Goal: Task Accomplishment & Management: Use online tool/utility

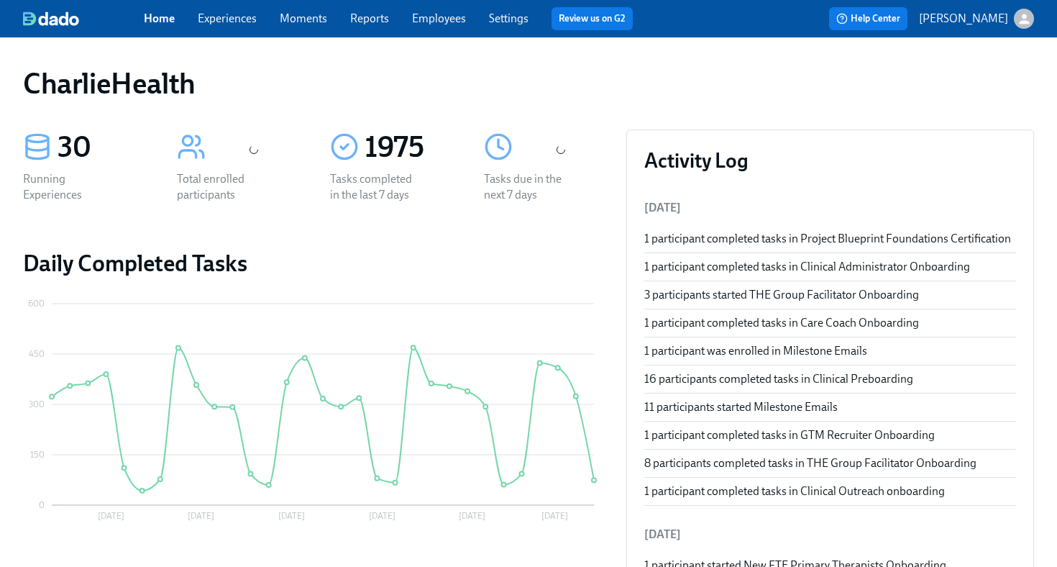
click at [437, 23] on link "Employees" at bounding box center [439, 19] width 54 height 14
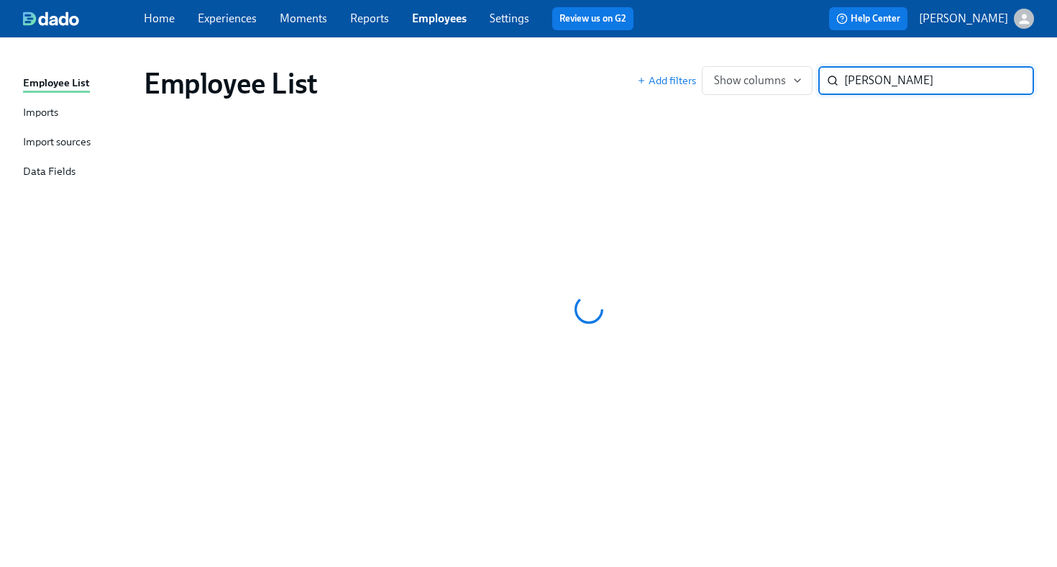
type input "[PERSON_NAME]"
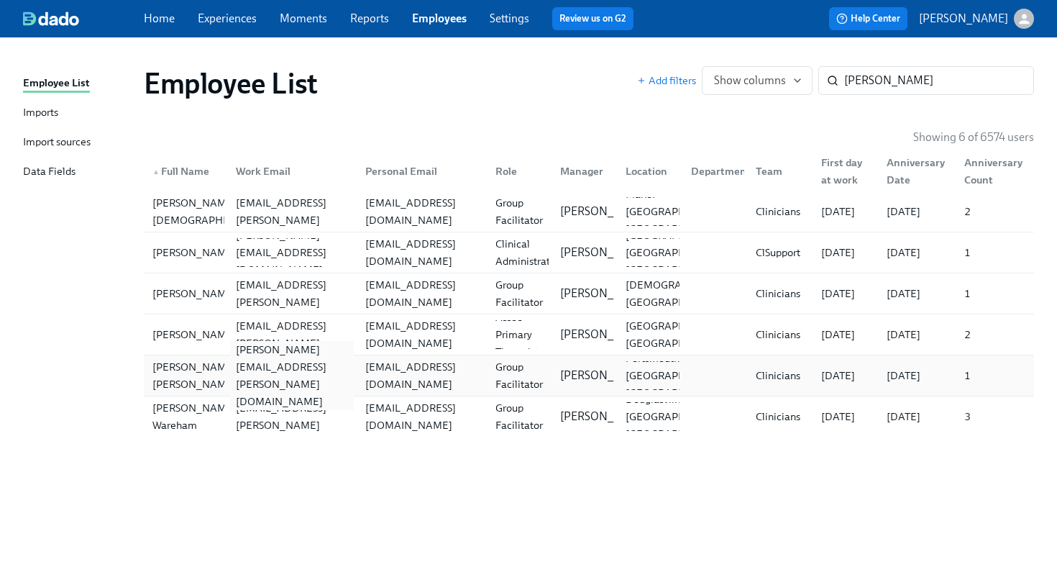
click at [283, 380] on div "[PERSON_NAME][EMAIL_ADDRESS][PERSON_NAME][DOMAIN_NAME]" at bounding box center [292, 375] width 124 height 69
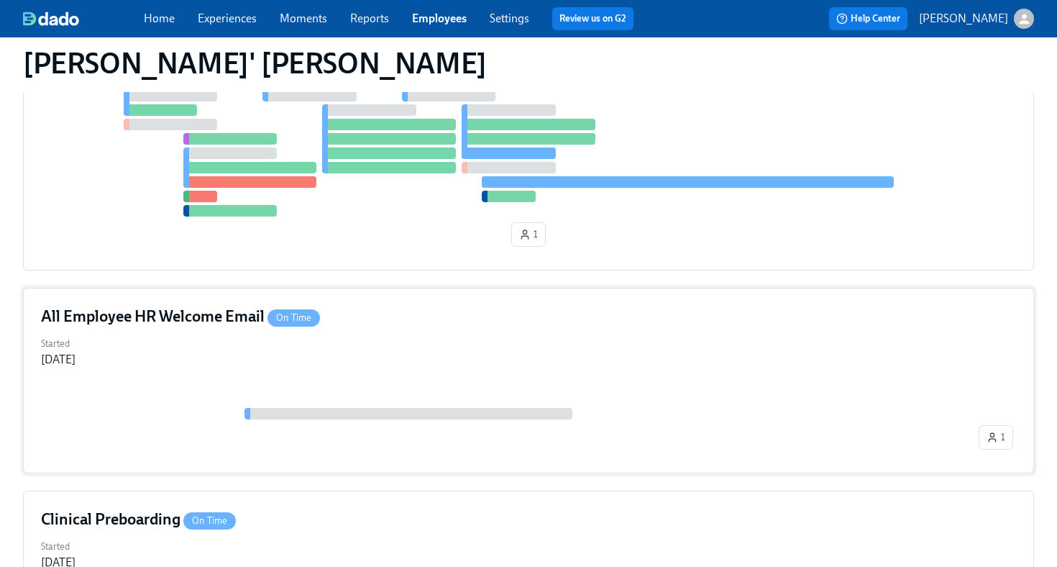
scroll to position [293, 0]
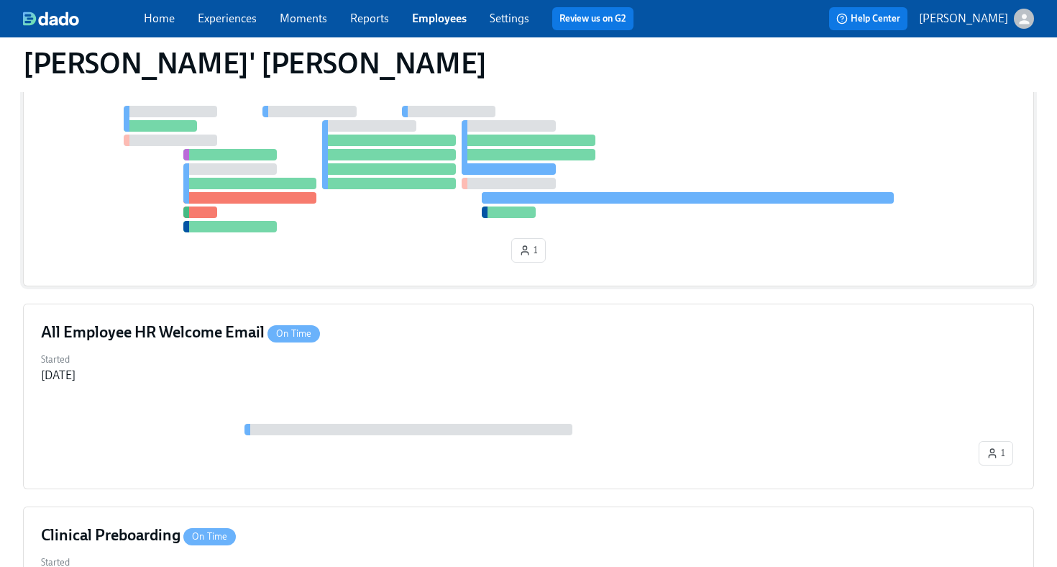
click at [394, 214] on div at bounding box center [528, 169] width 975 height 127
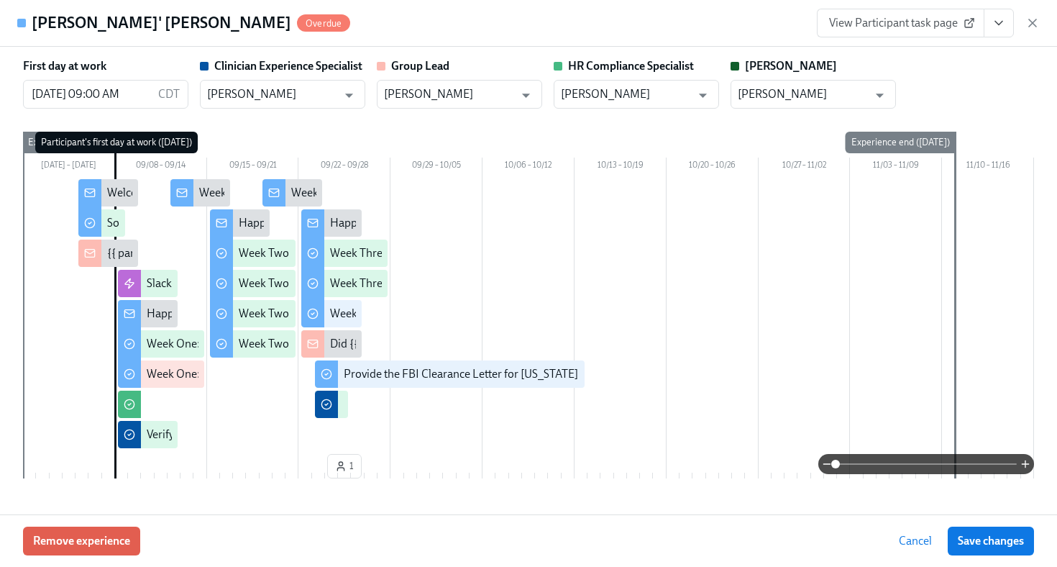
click at [1001, 19] on icon "View task page" at bounding box center [998, 23] width 14 height 14
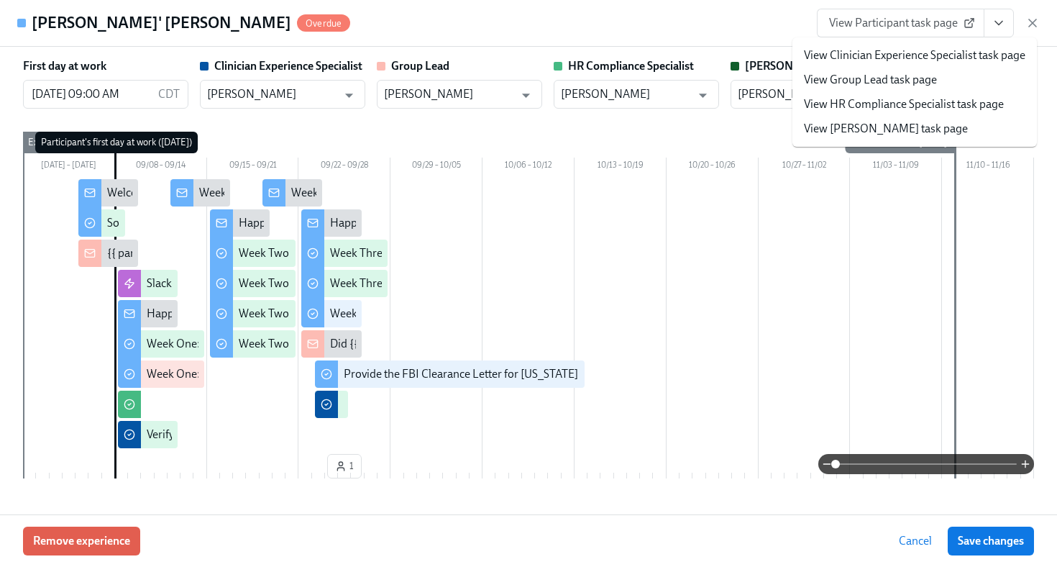
click at [921, 104] on link "View HR Compliance Specialist task page" at bounding box center [904, 104] width 200 height 16
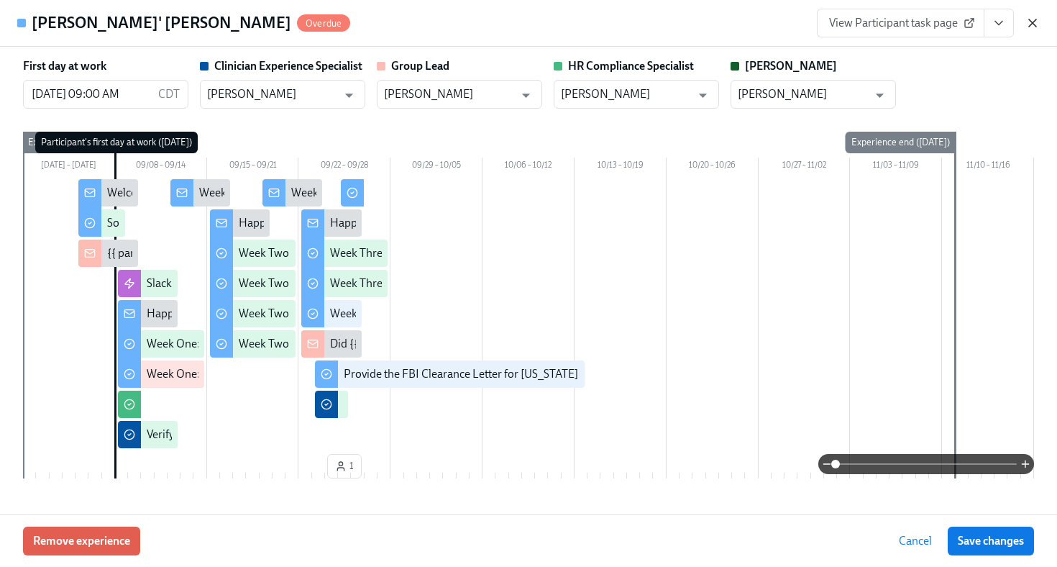
click at [1034, 24] on icon "button" at bounding box center [1032, 23] width 14 height 14
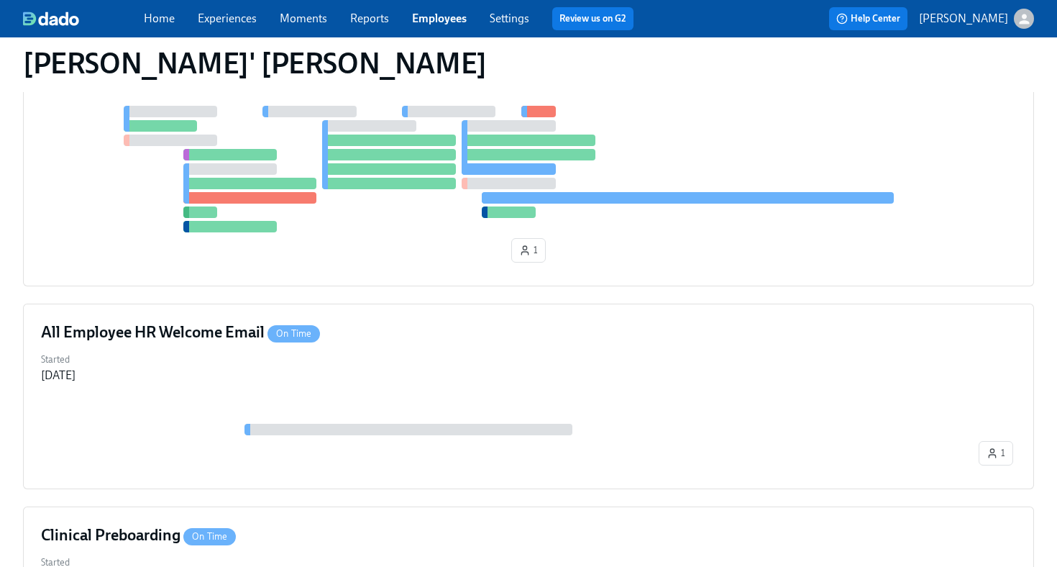
click at [434, 23] on link "Employees" at bounding box center [439, 19] width 55 height 14
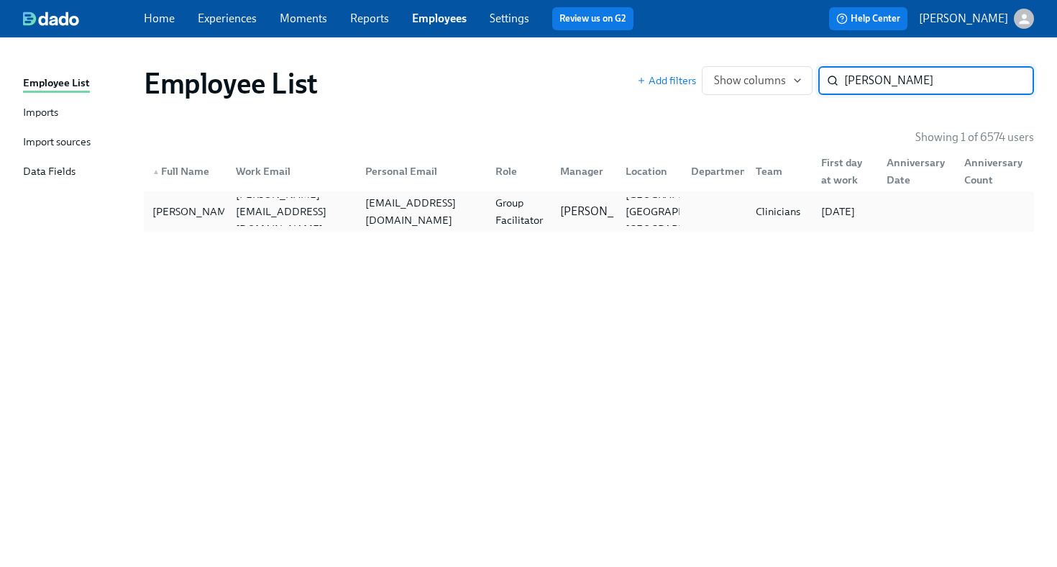
type input "chris west"
click at [367, 215] on div "chrisbwest@hotmail.com" at bounding box center [421, 211] width 124 height 35
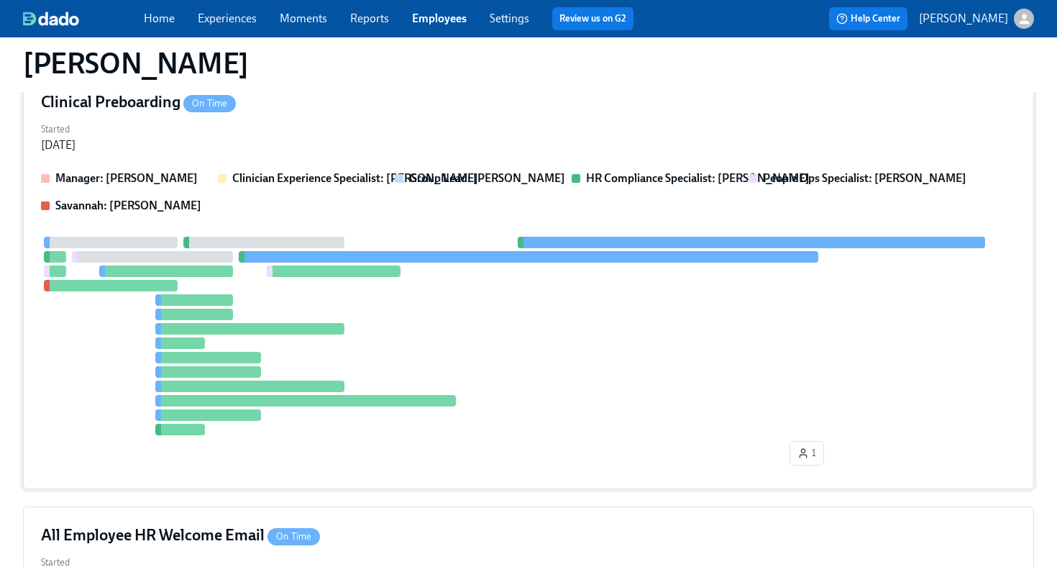
scroll to position [280, 0]
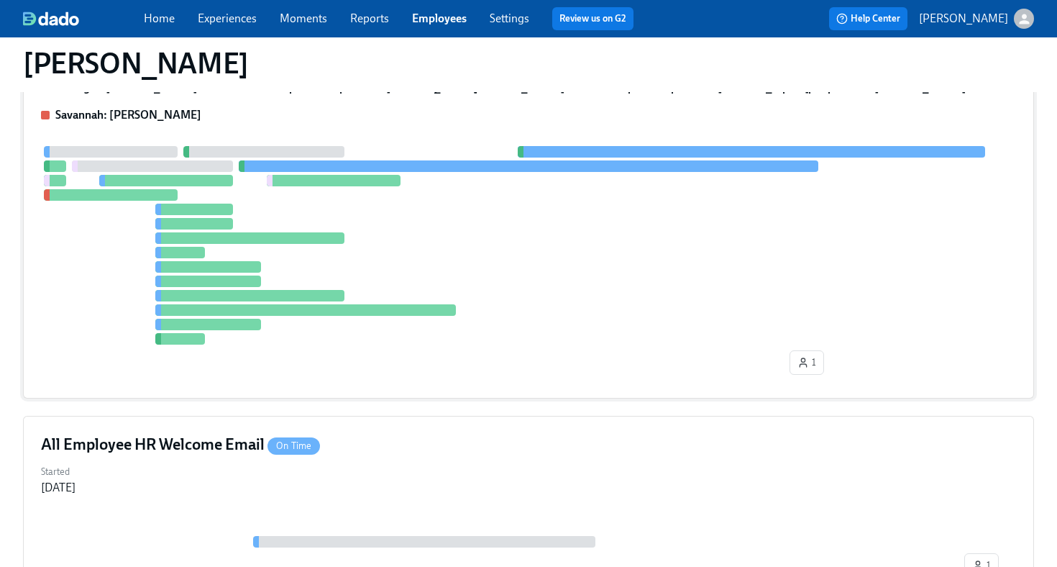
click at [409, 362] on div "1" at bounding box center [528, 263] width 975 height 234
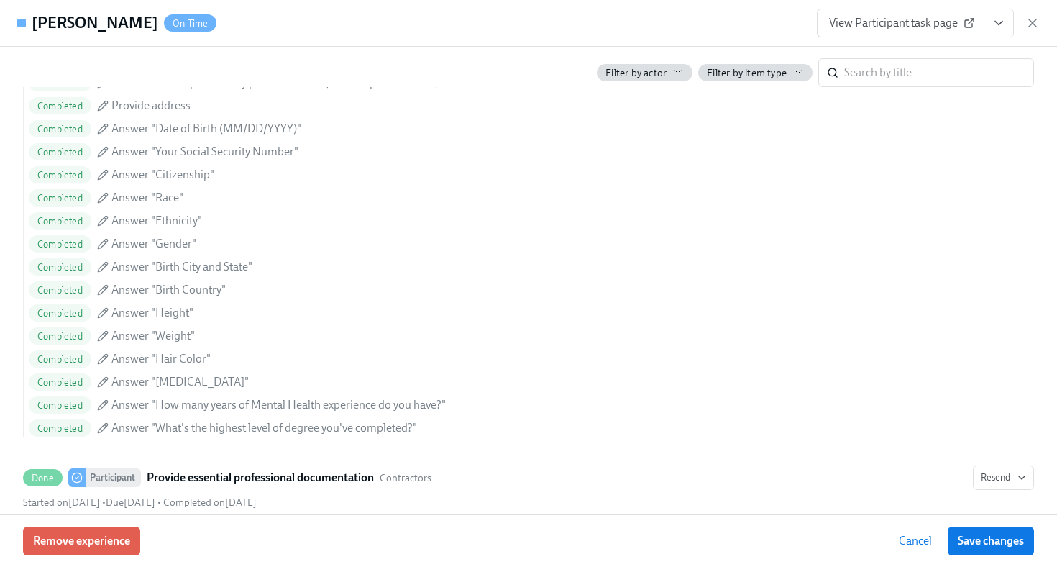
scroll to position [1469, 0]
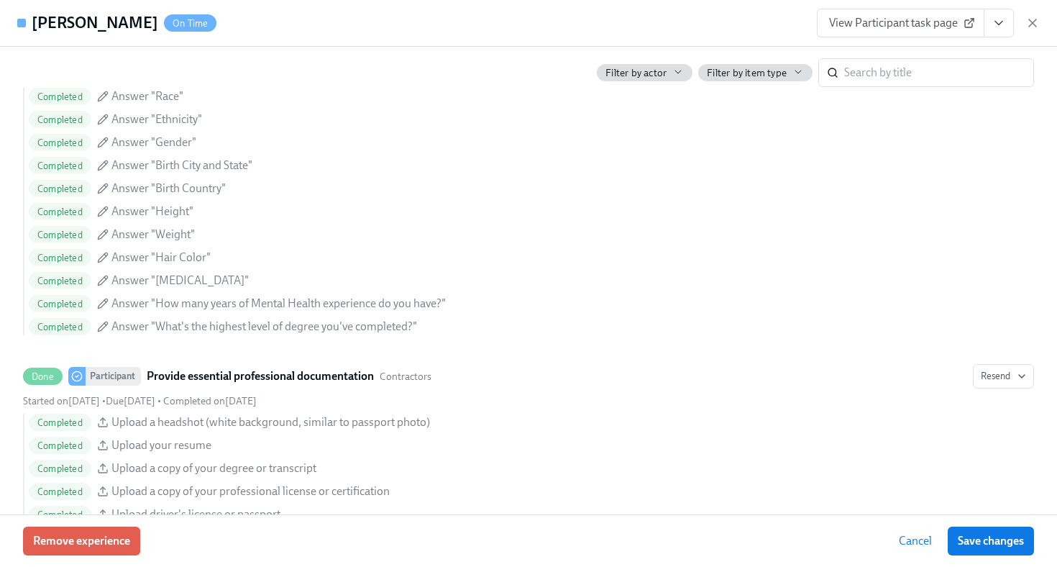
click at [1000, 32] on button "View task page" at bounding box center [999, 23] width 30 height 29
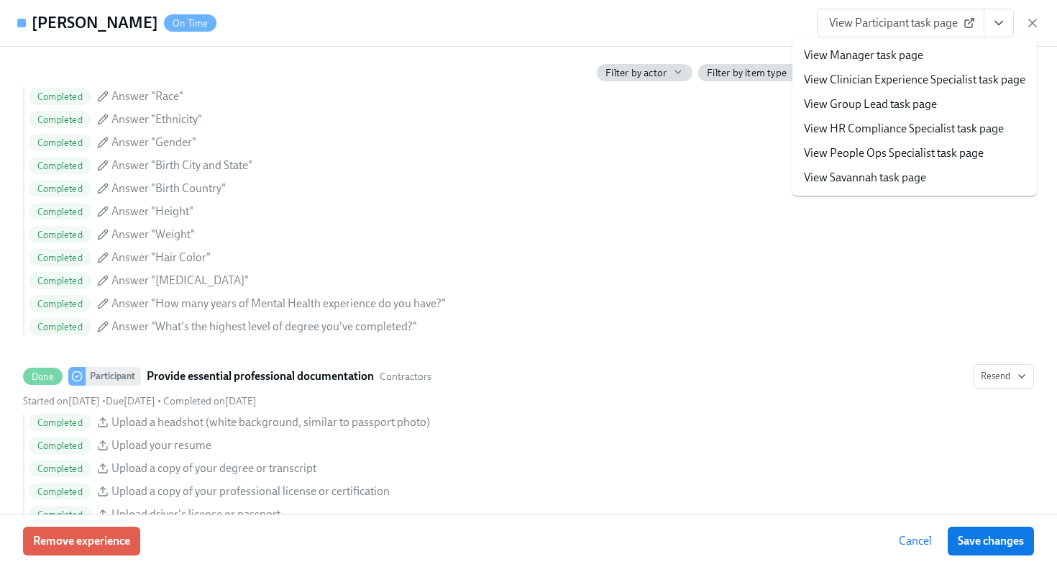
click at [917, 131] on link "View HR Compliance Specialist task page" at bounding box center [904, 129] width 200 height 16
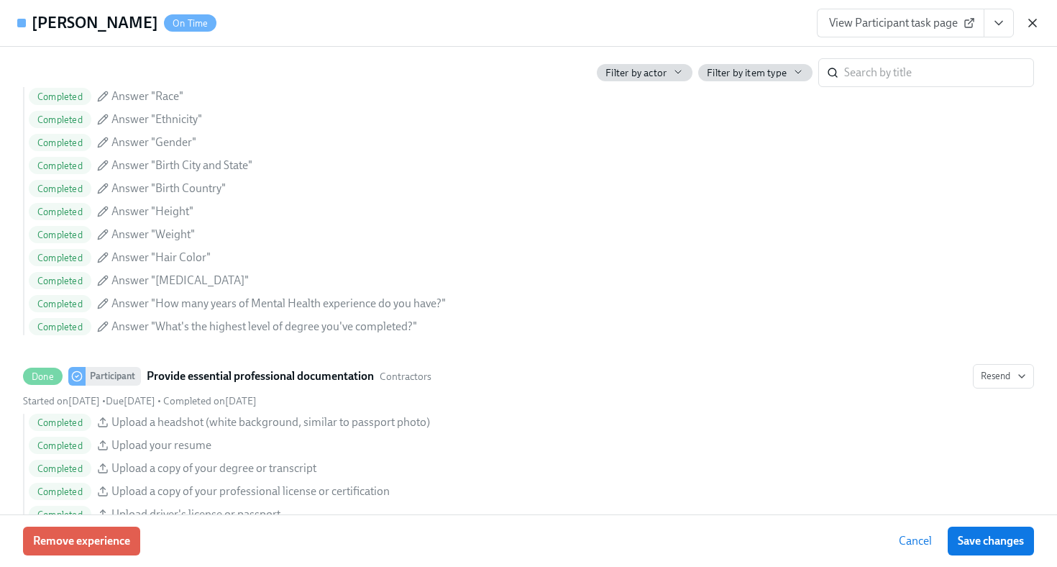
click at [1027, 18] on icon "button" at bounding box center [1032, 23] width 14 height 14
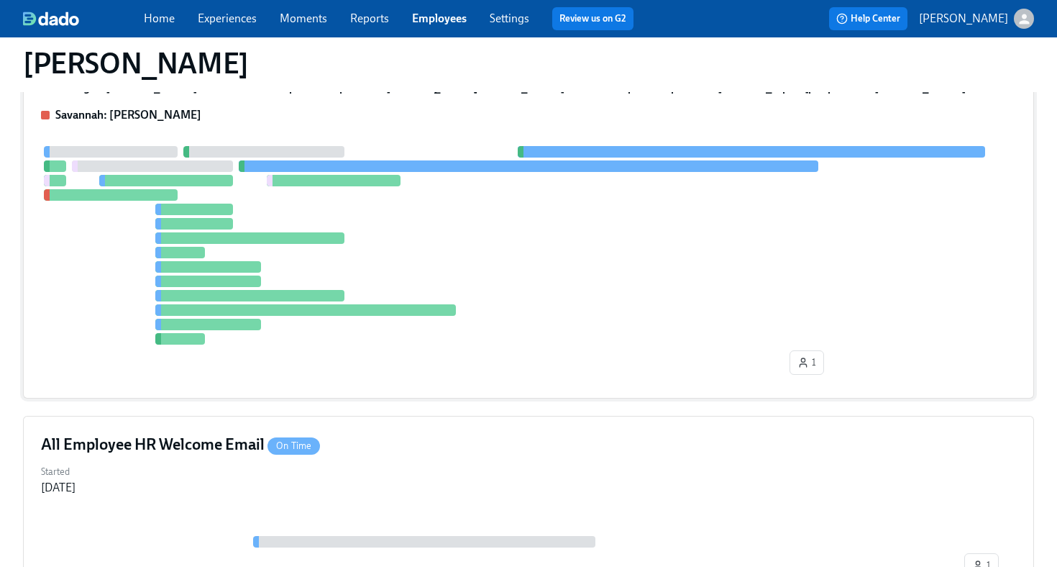
click at [513, 251] on div at bounding box center [528, 245] width 975 height 198
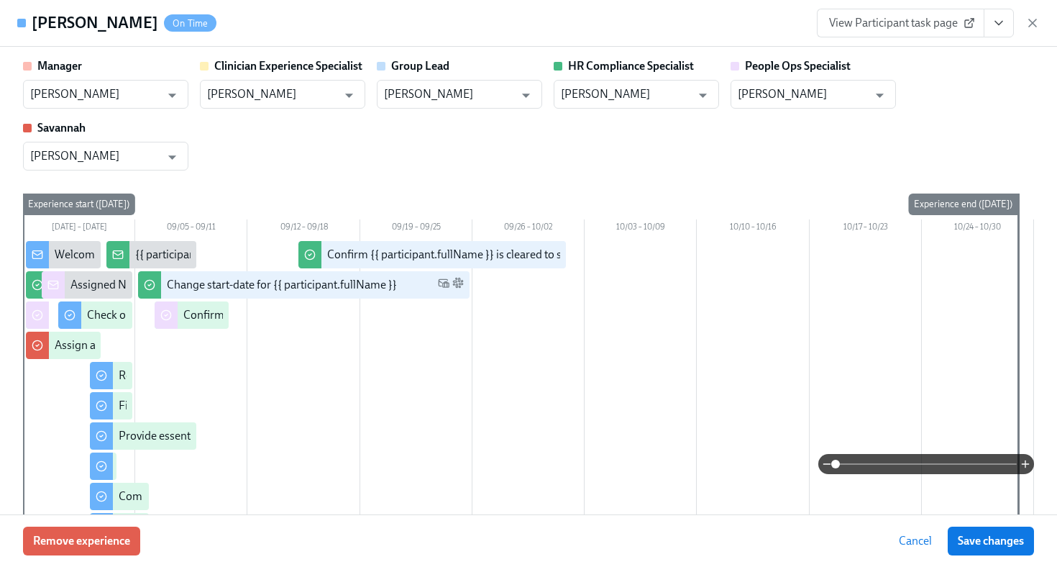
click at [995, 27] on icon "View task page" at bounding box center [998, 23] width 14 height 14
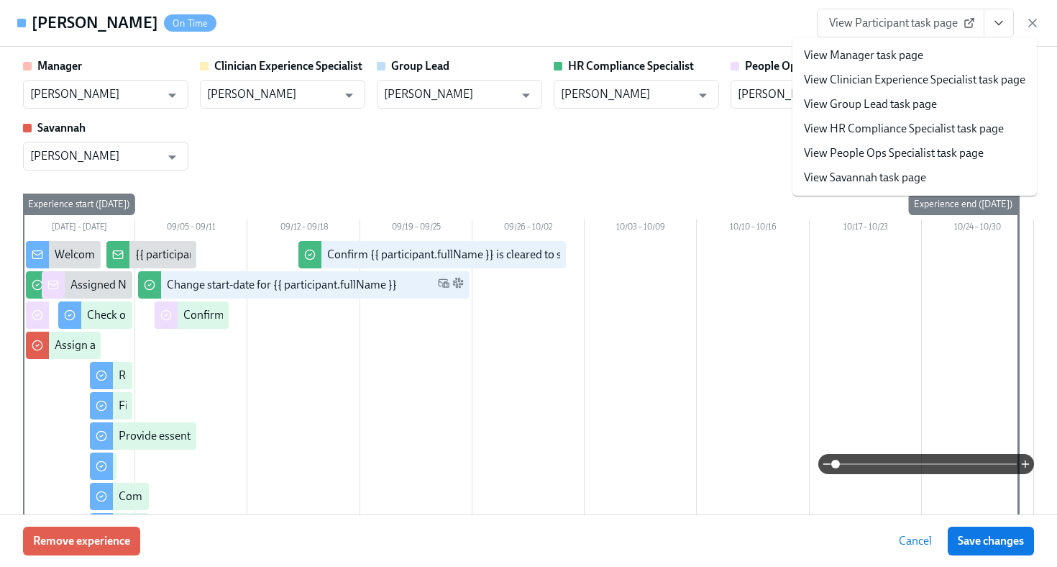
click at [806, 15] on div "Chris West On Time View Participant task page View Manager task page View Clini…" at bounding box center [528, 23] width 1057 height 47
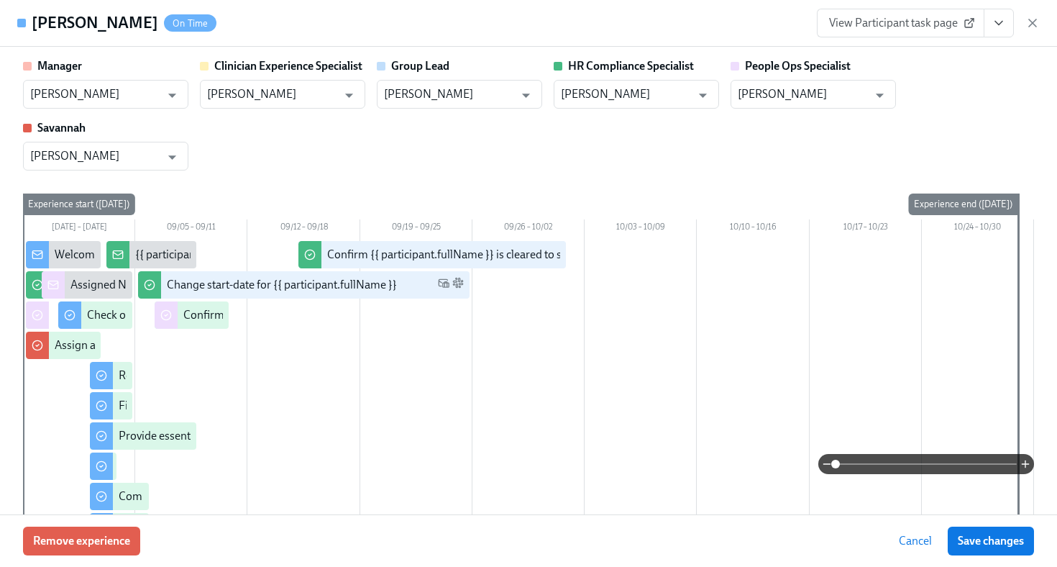
click at [865, 17] on span "View Participant task page" at bounding box center [900, 23] width 143 height 14
click at [1035, 26] on icon "button" at bounding box center [1032, 22] width 7 height 7
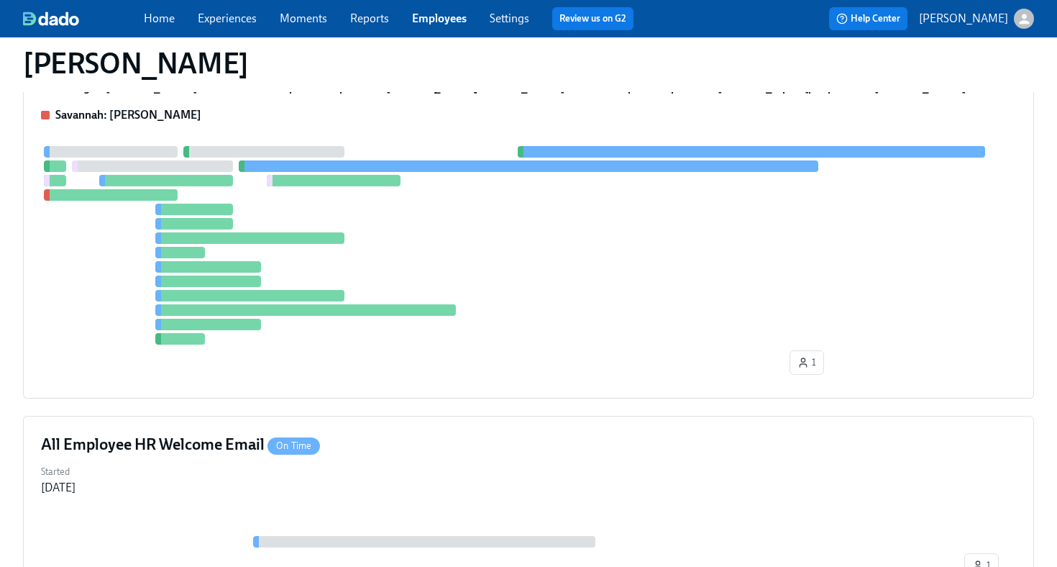
click at [425, 18] on link "Employees" at bounding box center [439, 19] width 55 height 14
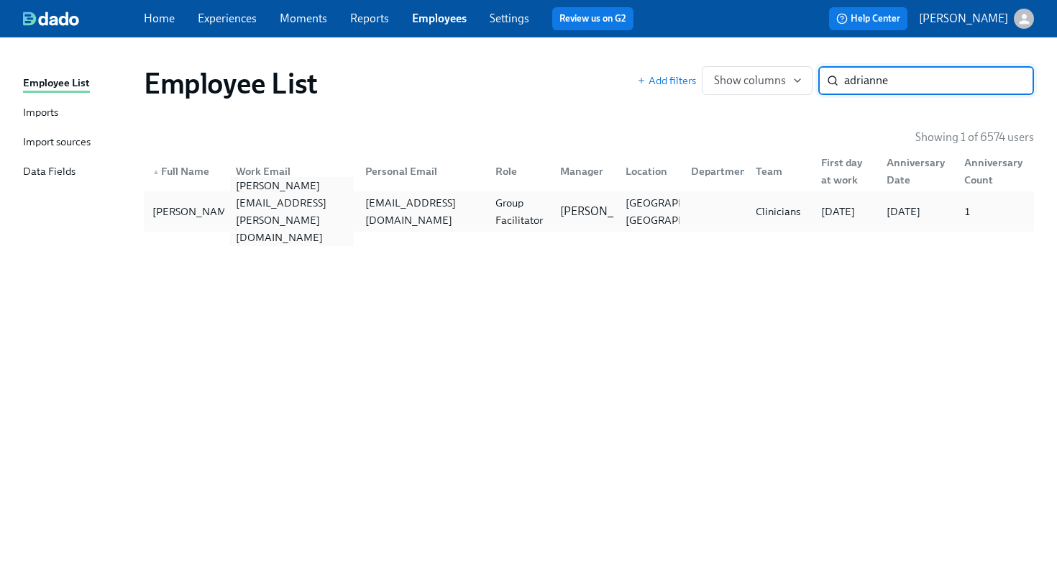
type input "adrianne"
click at [281, 218] on div "adrianne.smith@charliehealth.com" at bounding box center [292, 211] width 124 height 69
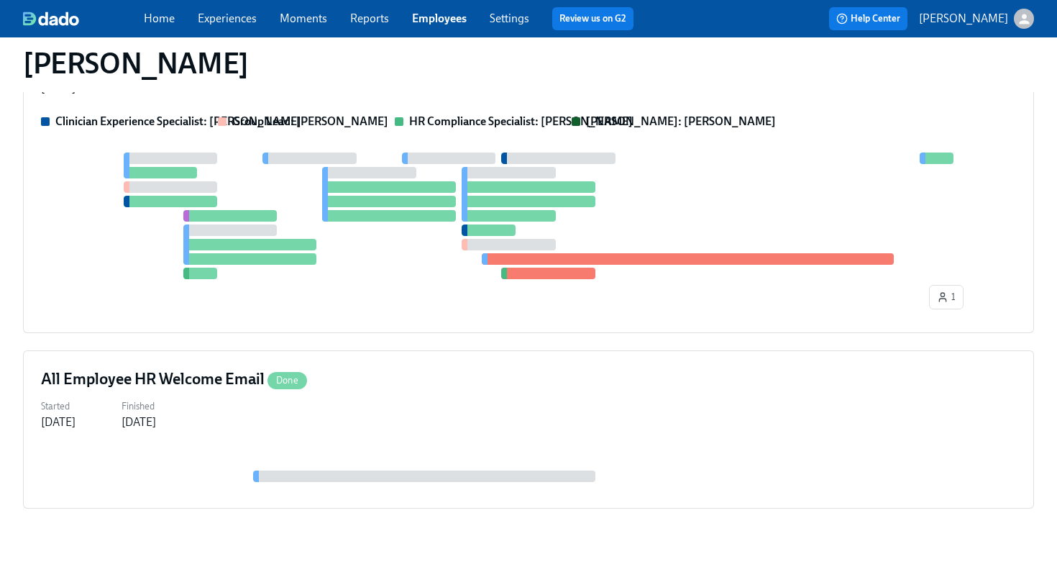
scroll to position [705, 0]
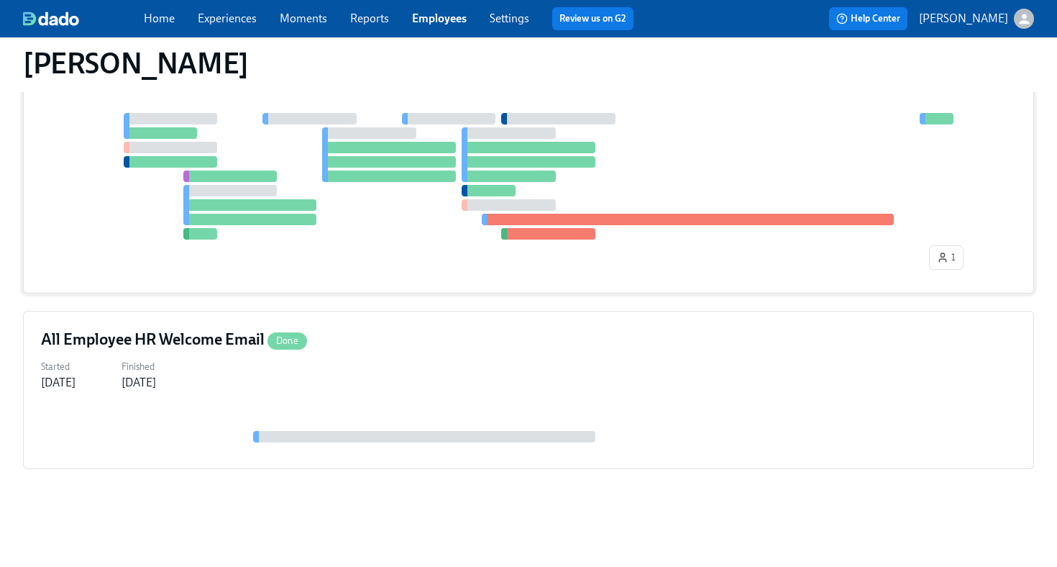
click at [382, 256] on div "1" at bounding box center [528, 194] width 975 height 162
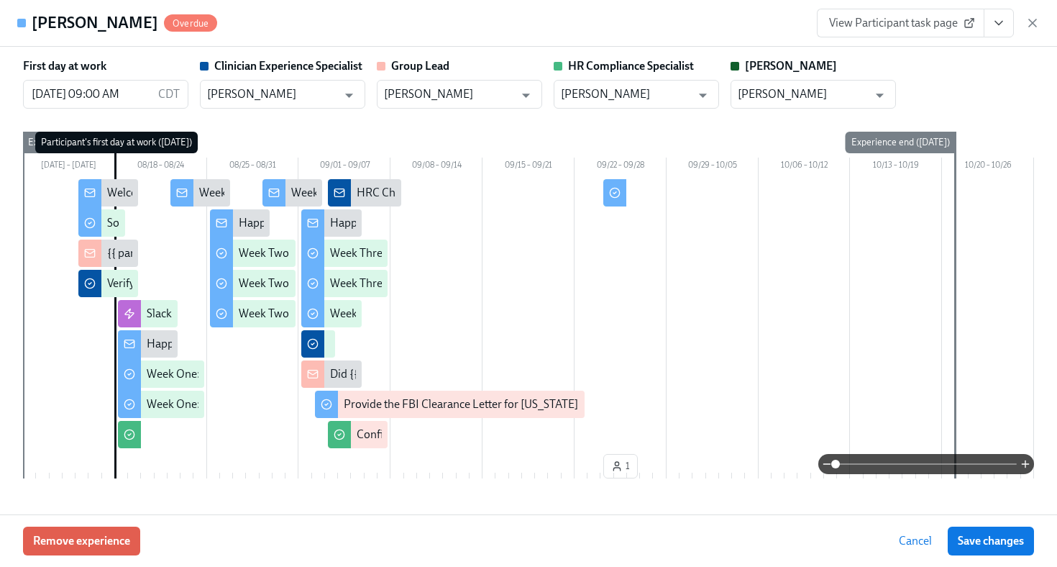
click at [998, 37] on button "View task page" at bounding box center [999, 23] width 30 height 29
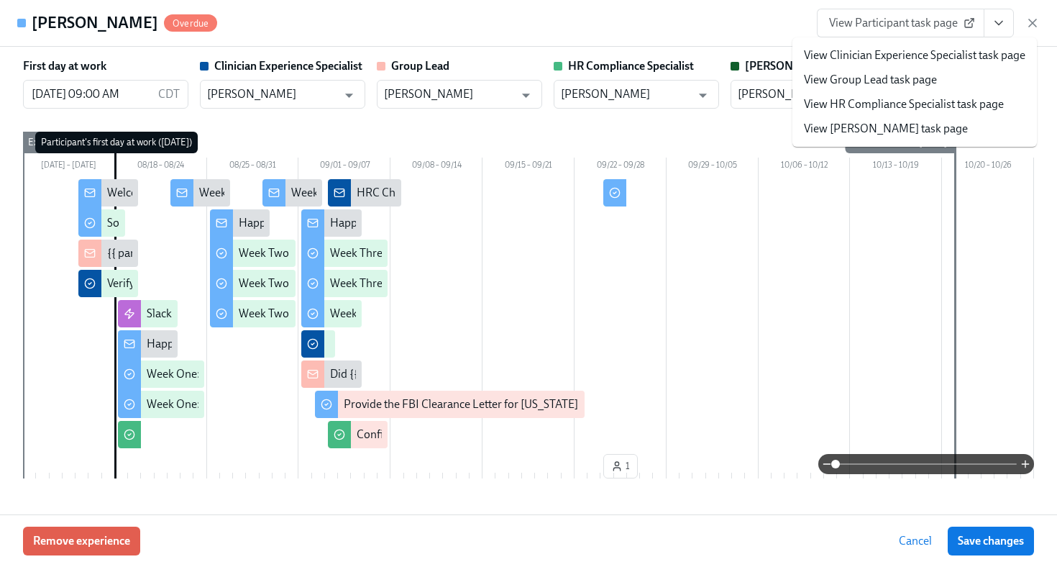
click at [958, 96] on link "View HR Compliance Specialist task page" at bounding box center [904, 104] width 200 height 16
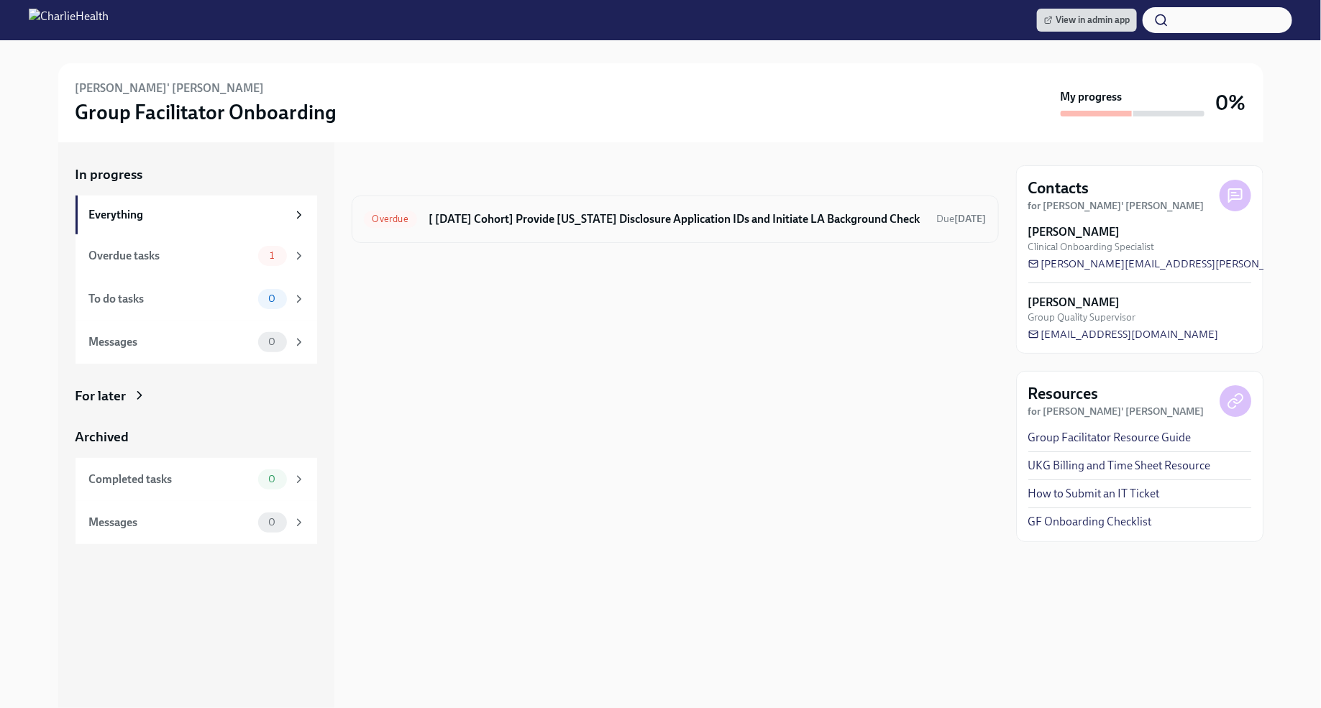
click at [740, 223] on h6 "[ [DATE] Cohort] Provide [US_STATE] Disclosure Application IDs and Initiate LA …" at bounding box center [676, 219] width 497 height 16
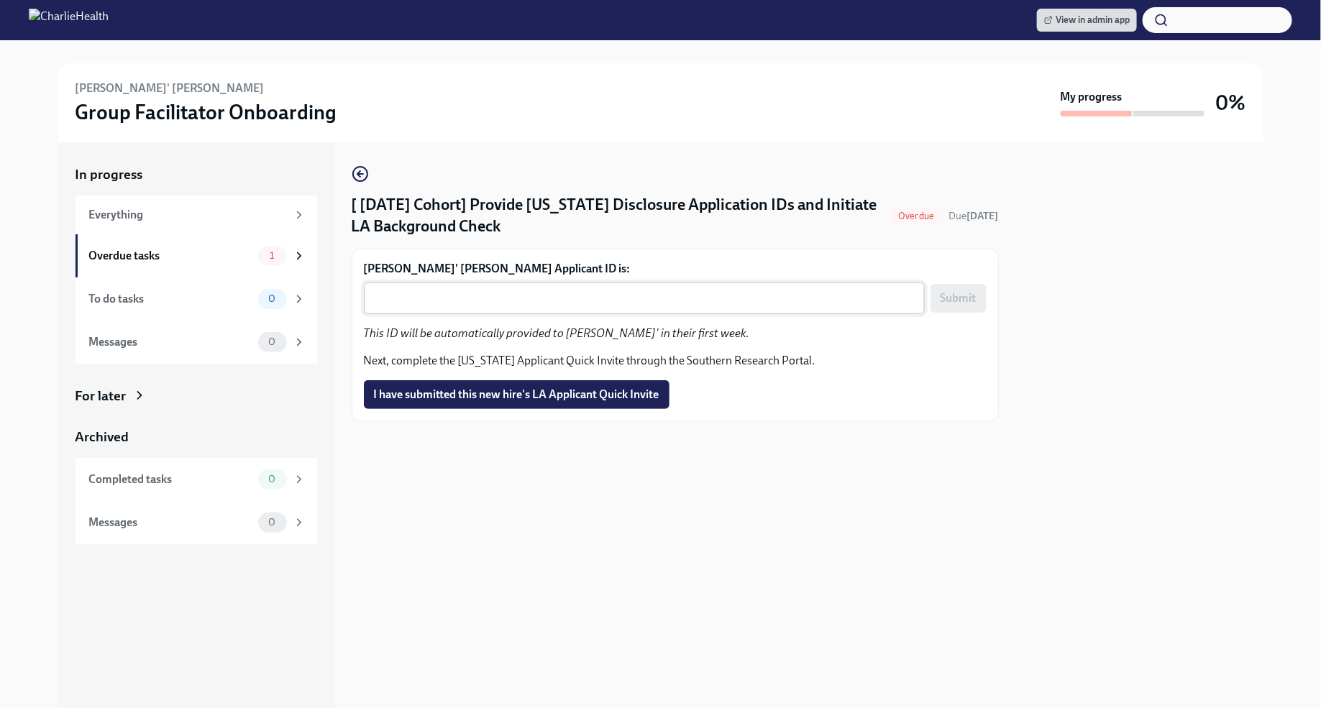
click at [608, 306] on textarea "Desiree' Swain's Applicant ID is:" at bounding box center [644, 298] width 544 height 17
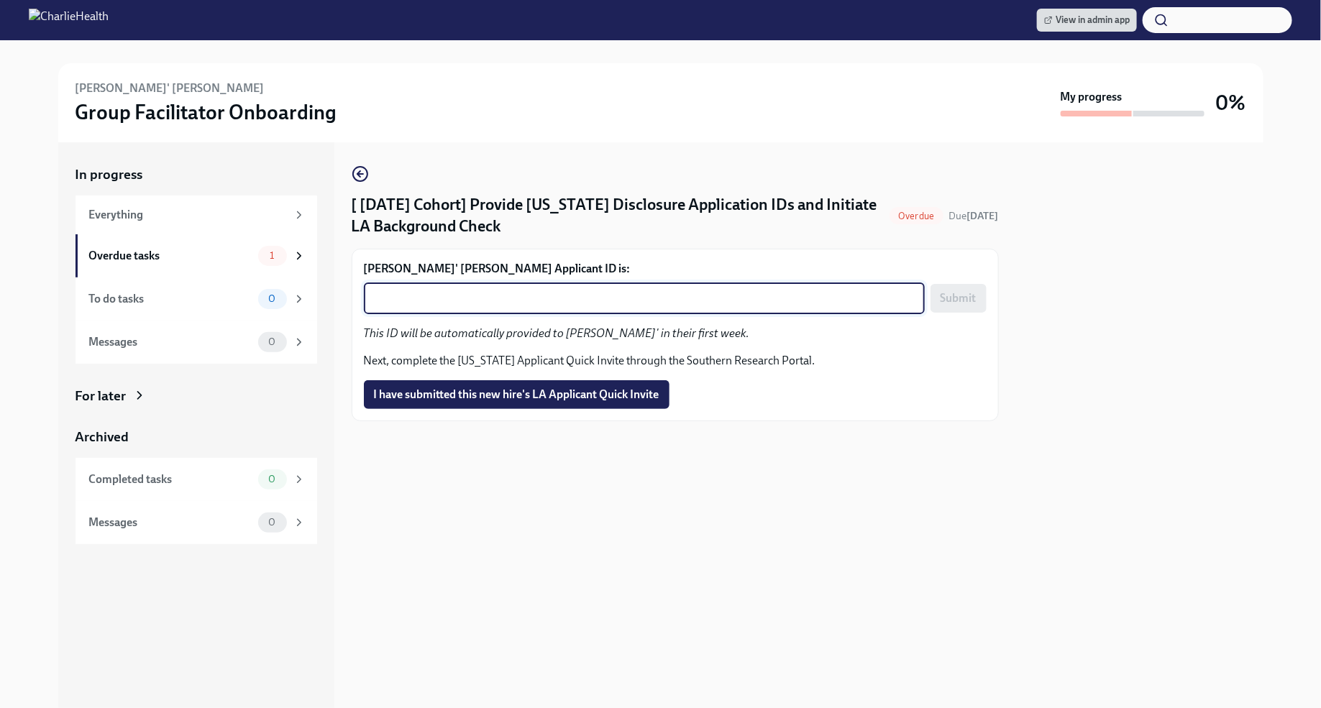
paste textarea "1253038"
type textarea "1253038"
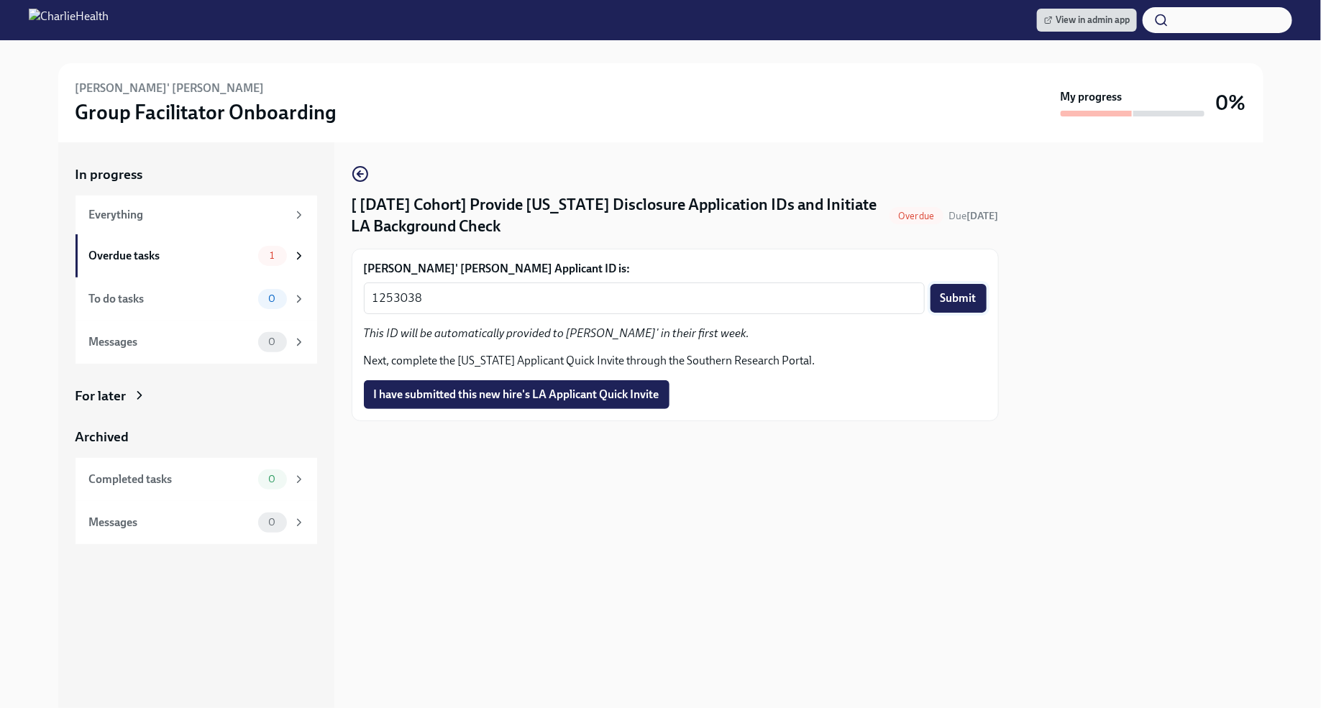
click at [949, 302] on span "Submit" at bounding box center [958, 298] width 36 height 14
click at [572, 399] on span "I have submitted this new hire's LA Applicant Quick Invite" at bounding box center [516, 395] width 285 height 14
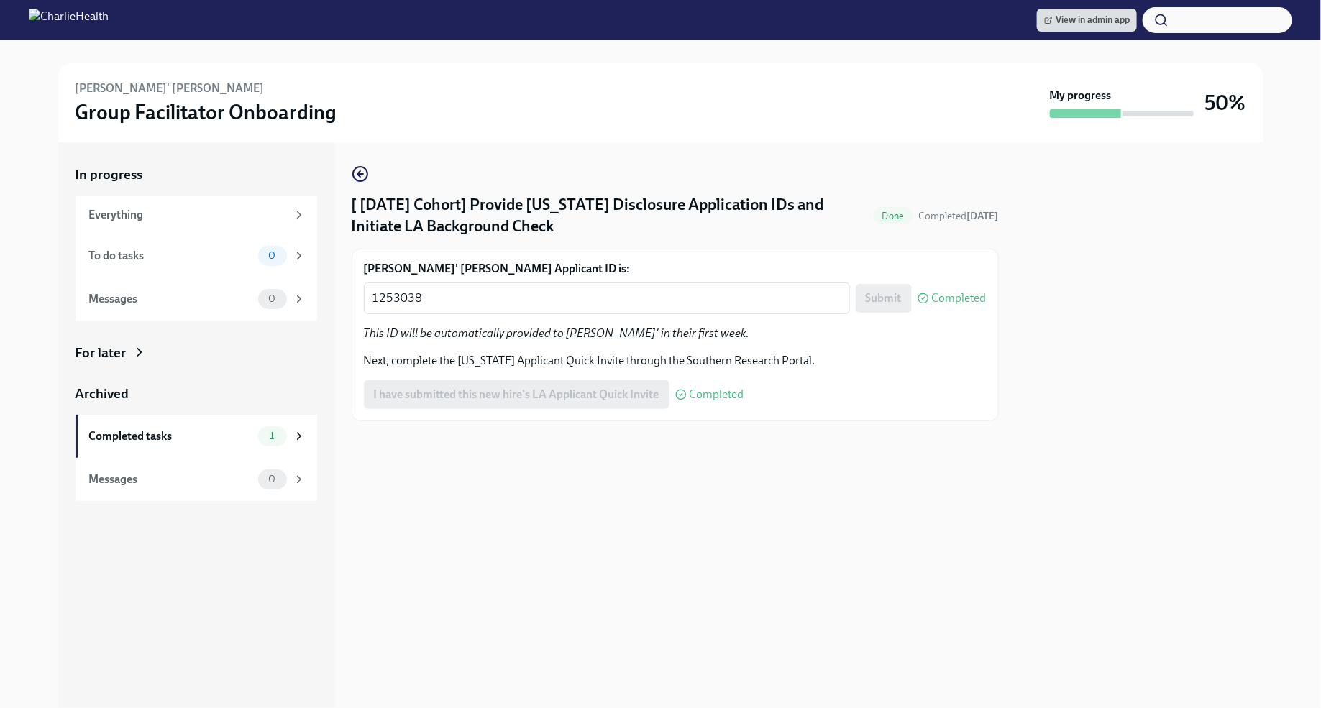
click at [109, 26] on img at bounding box center [69, 20] width 80 height 23
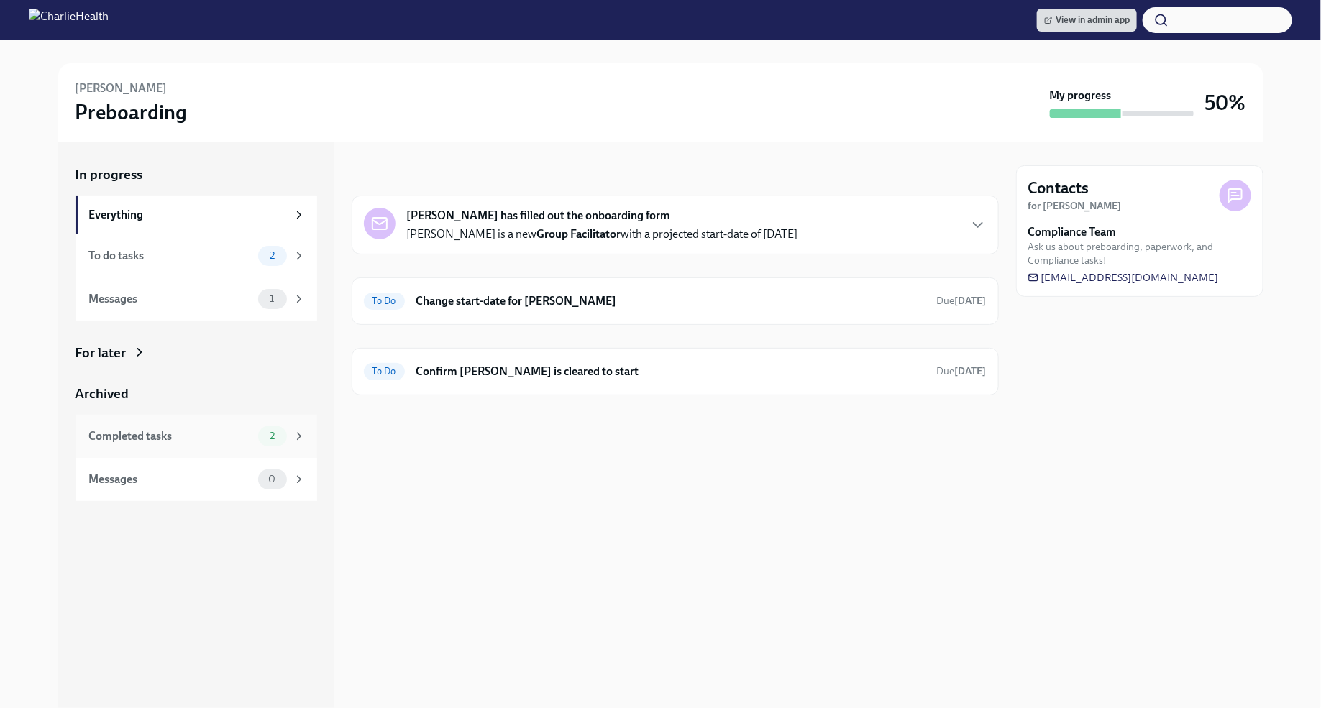
click at [292, 444] on div "2" at bounding box center [281, 436] width 47 height 20
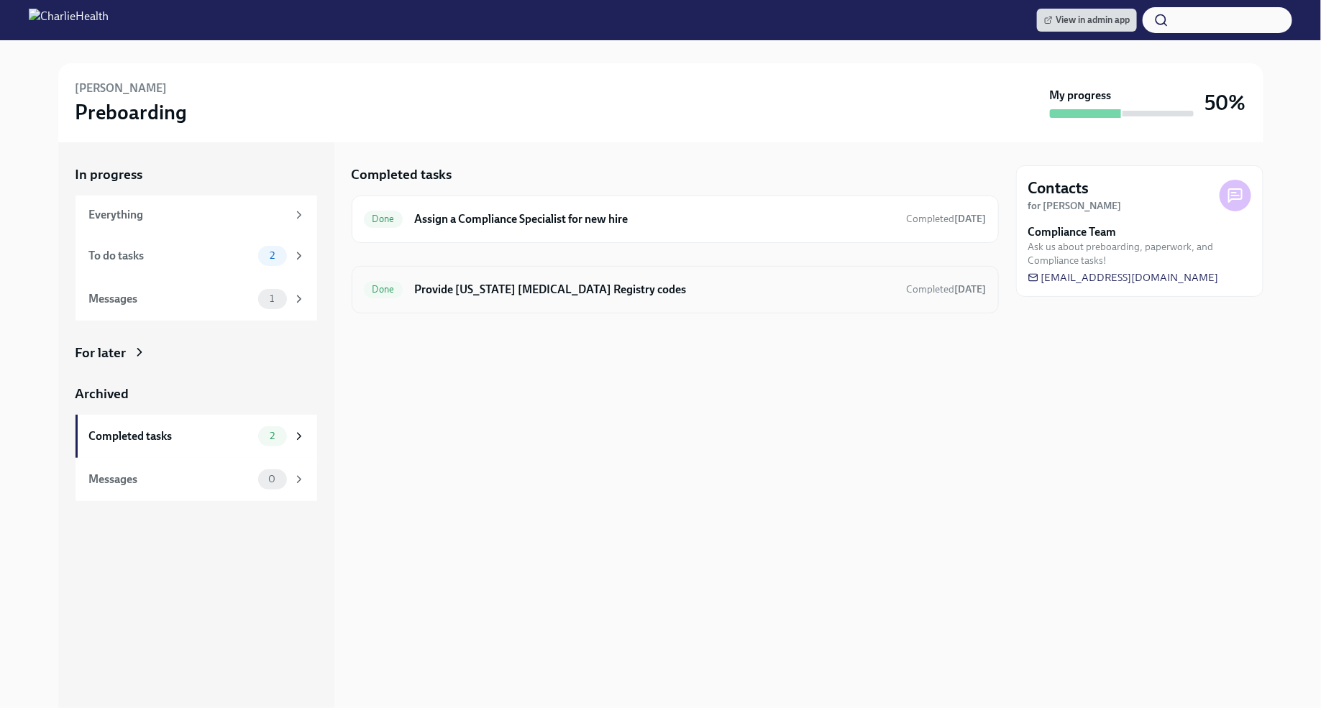
click at [750, 299] on div "Done Provide Pennsylvania Child Abuse Registry codes Completed Sep 2nd" at bounding box center [675, 289] width 623 height 23
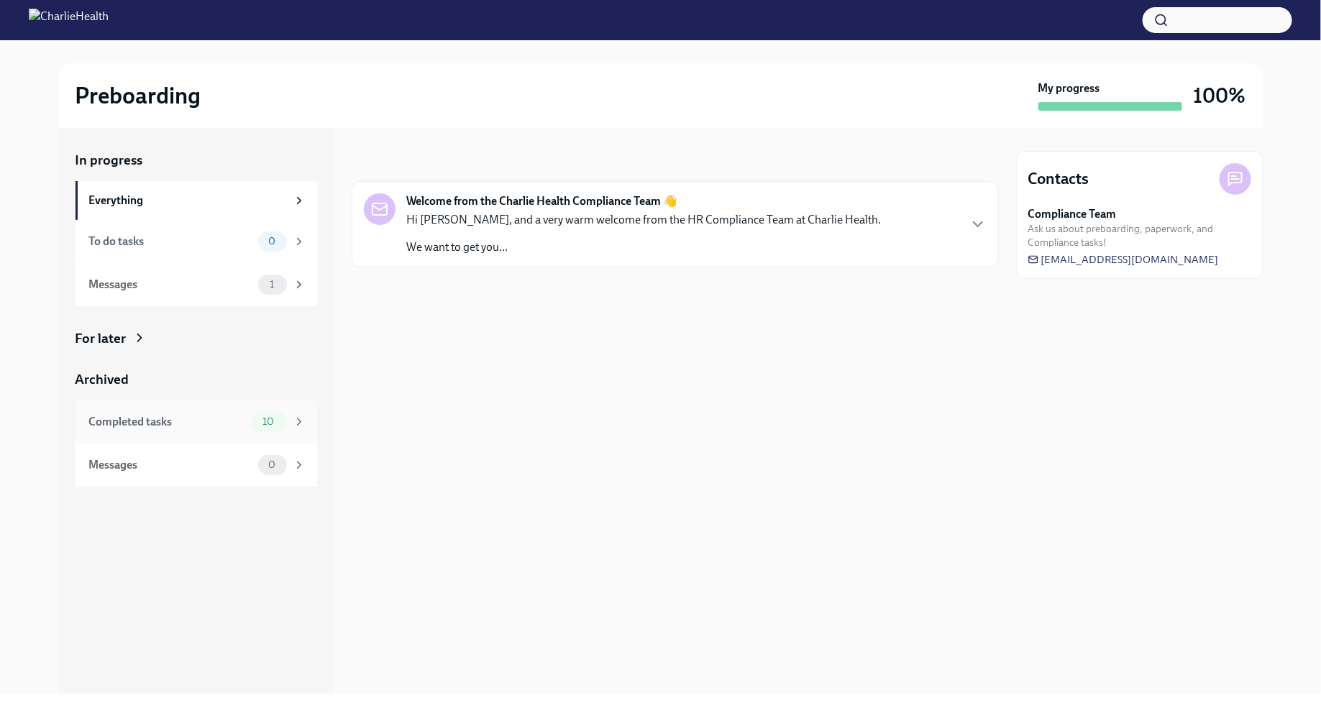
click at [231, 425] on div "Completed tasks" at bounding box center [167, 422] width 156 height 16
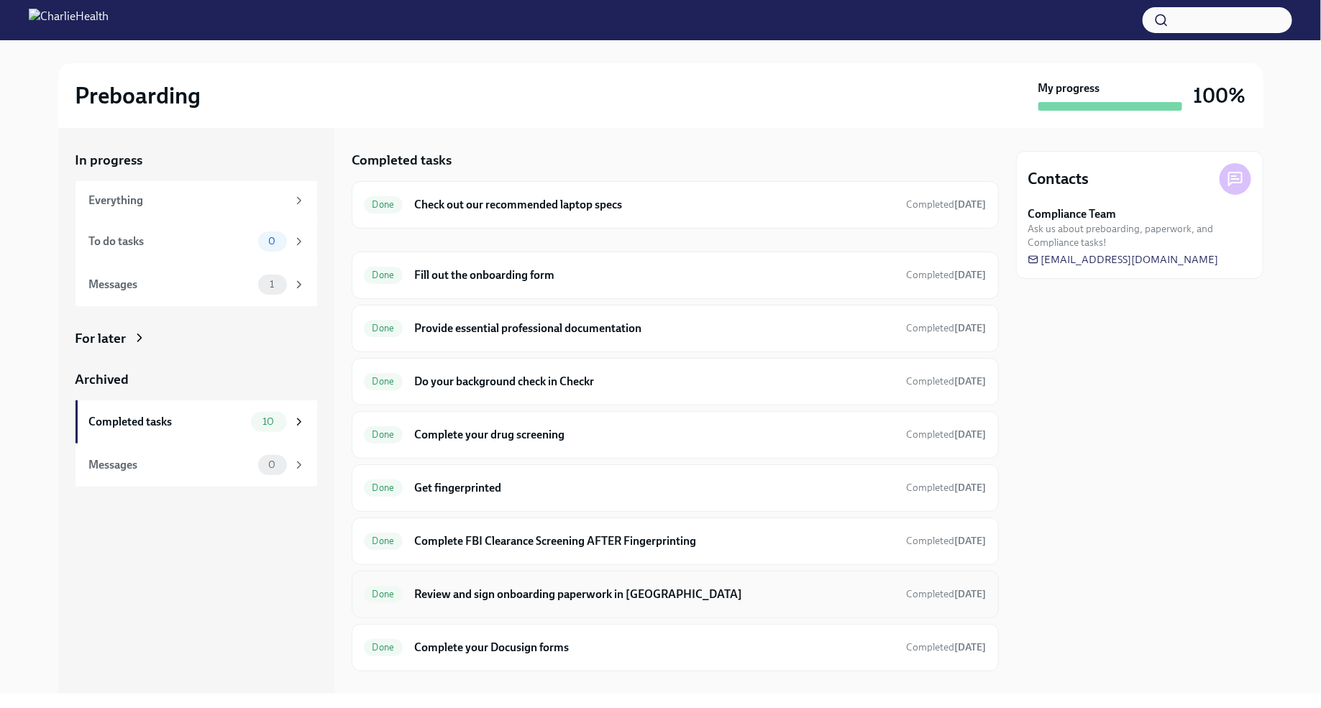
scroll to position [88, 0]
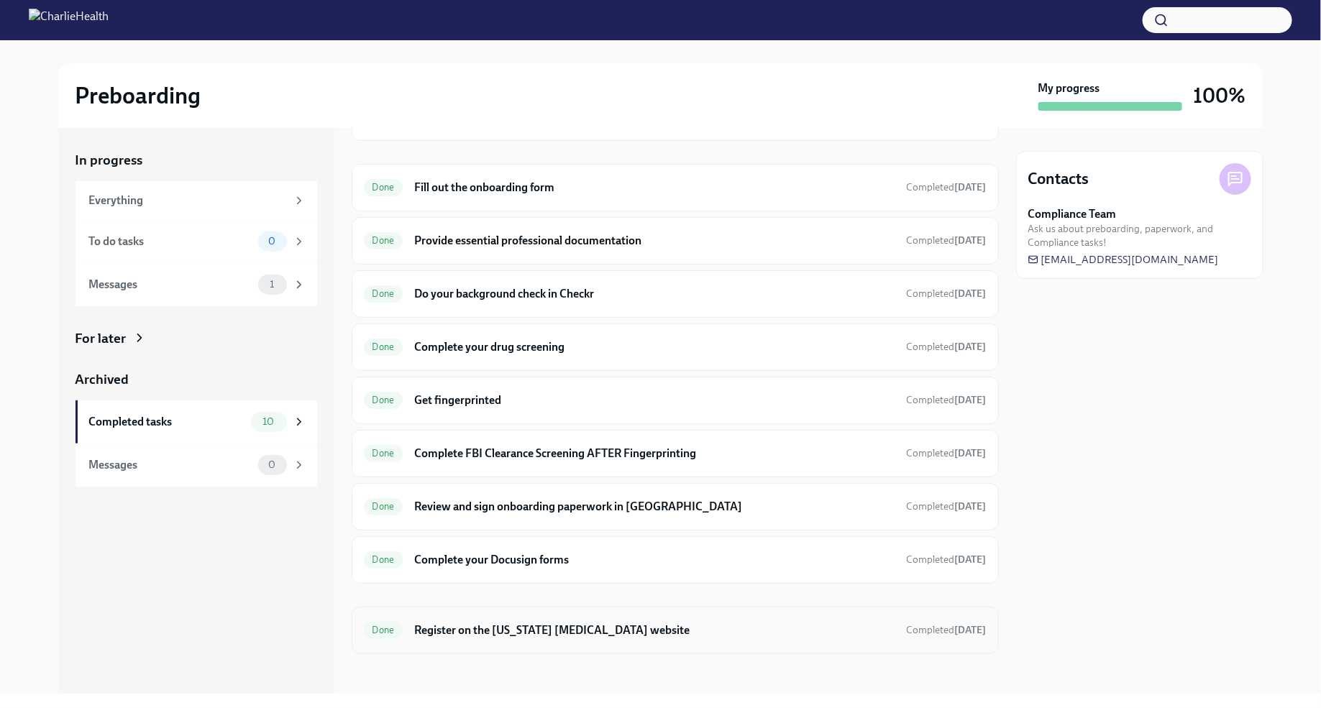
click at [617, 625] on h6 "Register on the [US_STATE] [MEDICAL_DATA] website" at bounding box center [654, 631] width 480 height 16
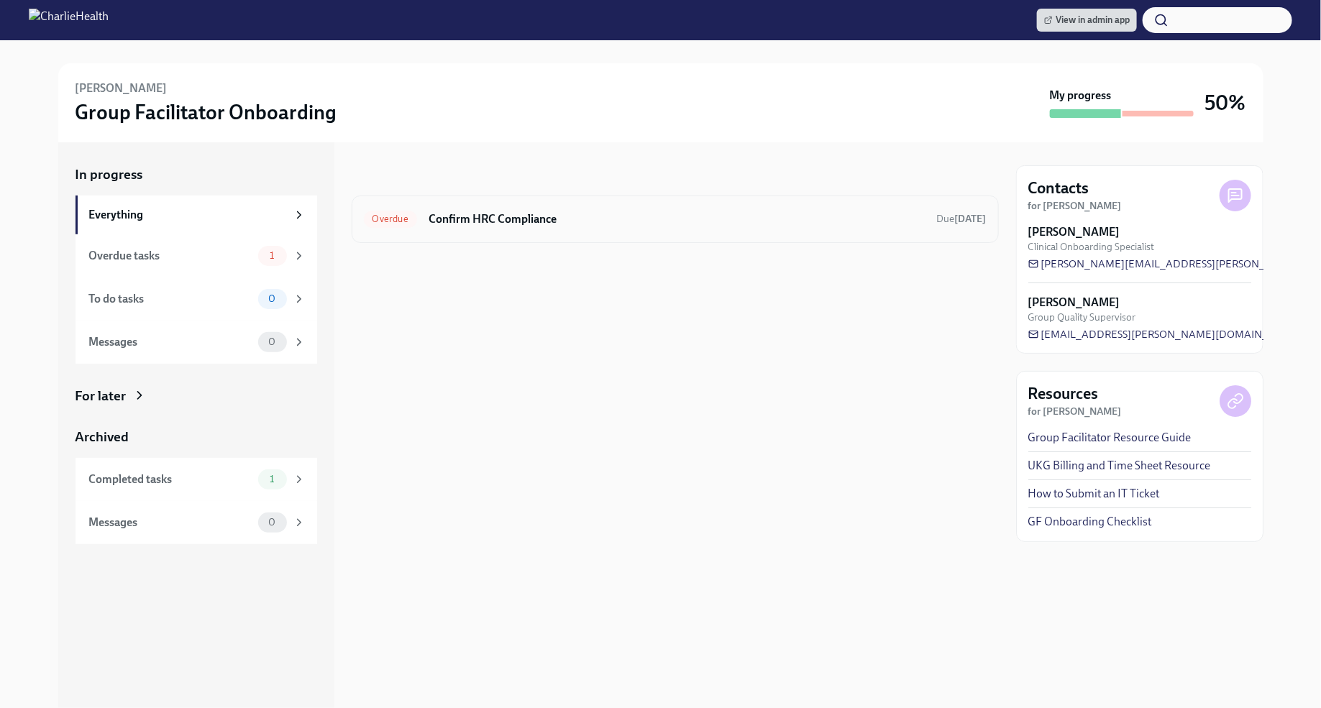
click at [605, 213] on h6 "Confirm HRC Compliance" at bounding box center [676, 219] width 497 height 16
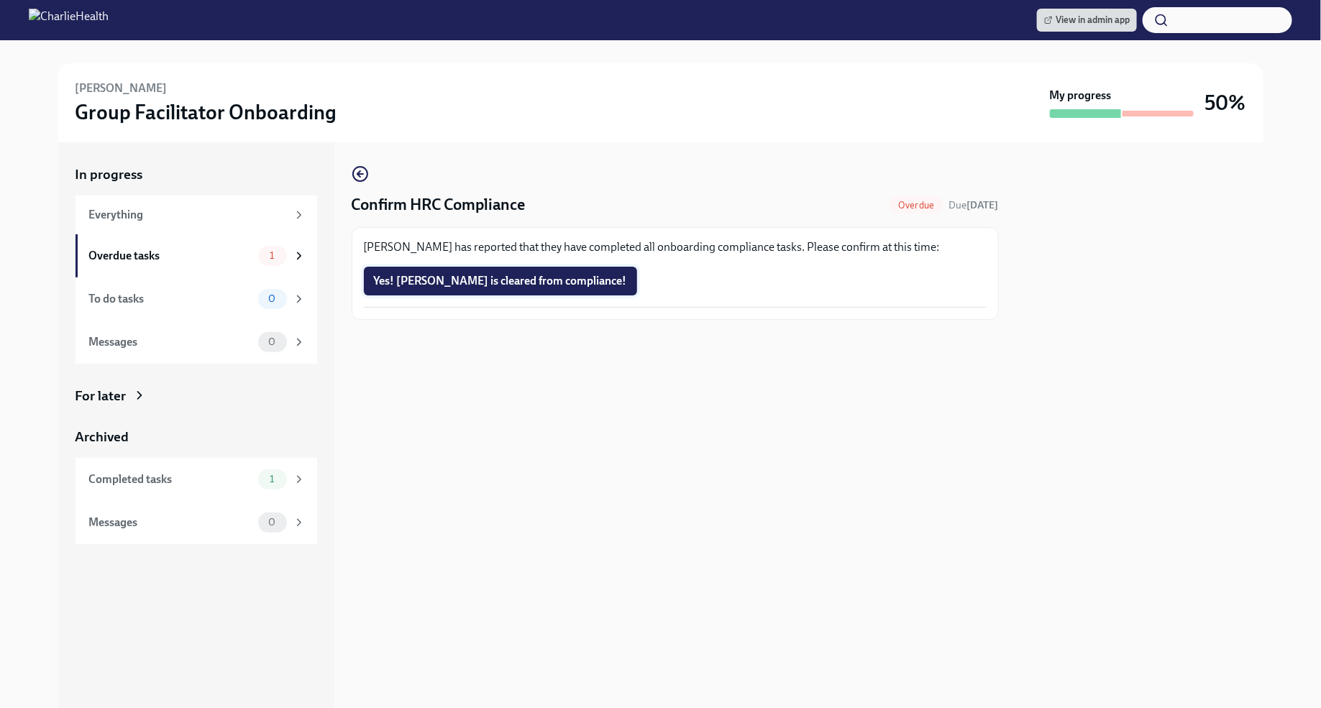
click at [535, 280] on span "Yes! [PERSON_NAME] is cleared from compliance!" at bounding box center [500, 281] width 253 height 14
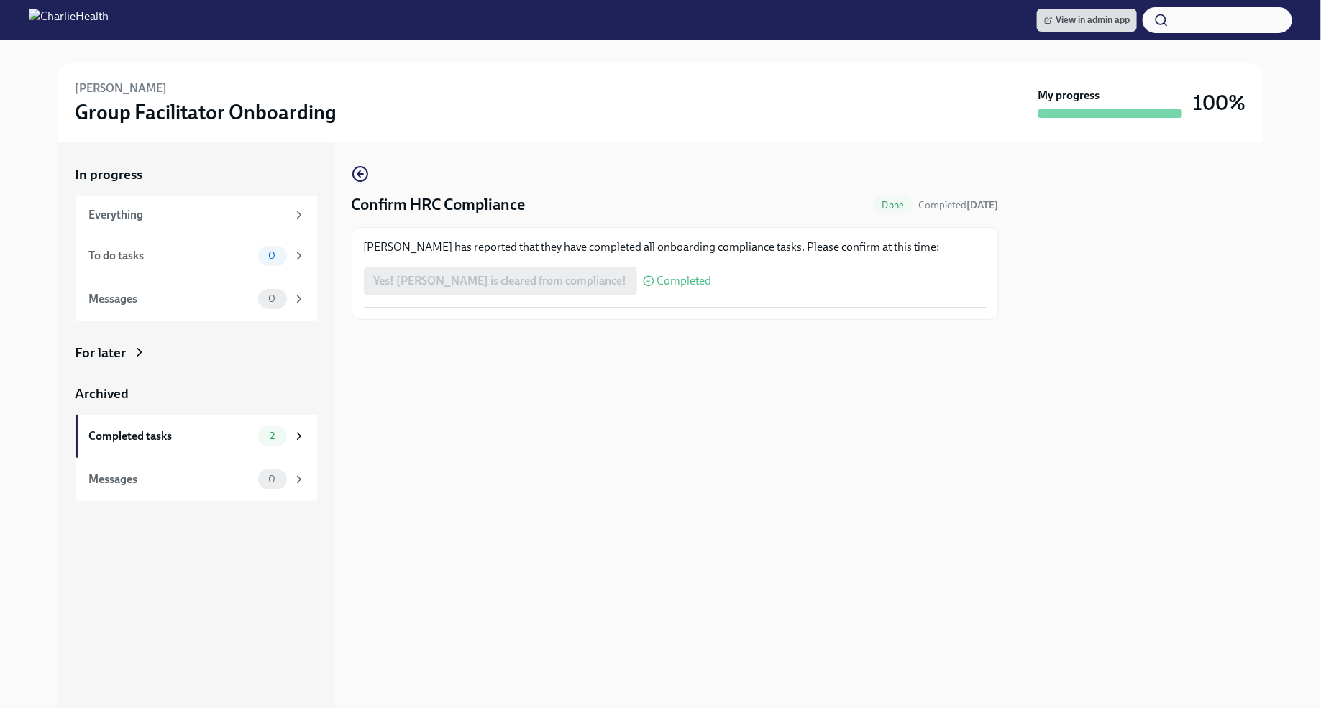
click at [799, 123] on div "[PERSON_NAME] Group Facilitator Onboarding" at bounding box center [553, 103] width 957 height 45
